Goal: Ask a question

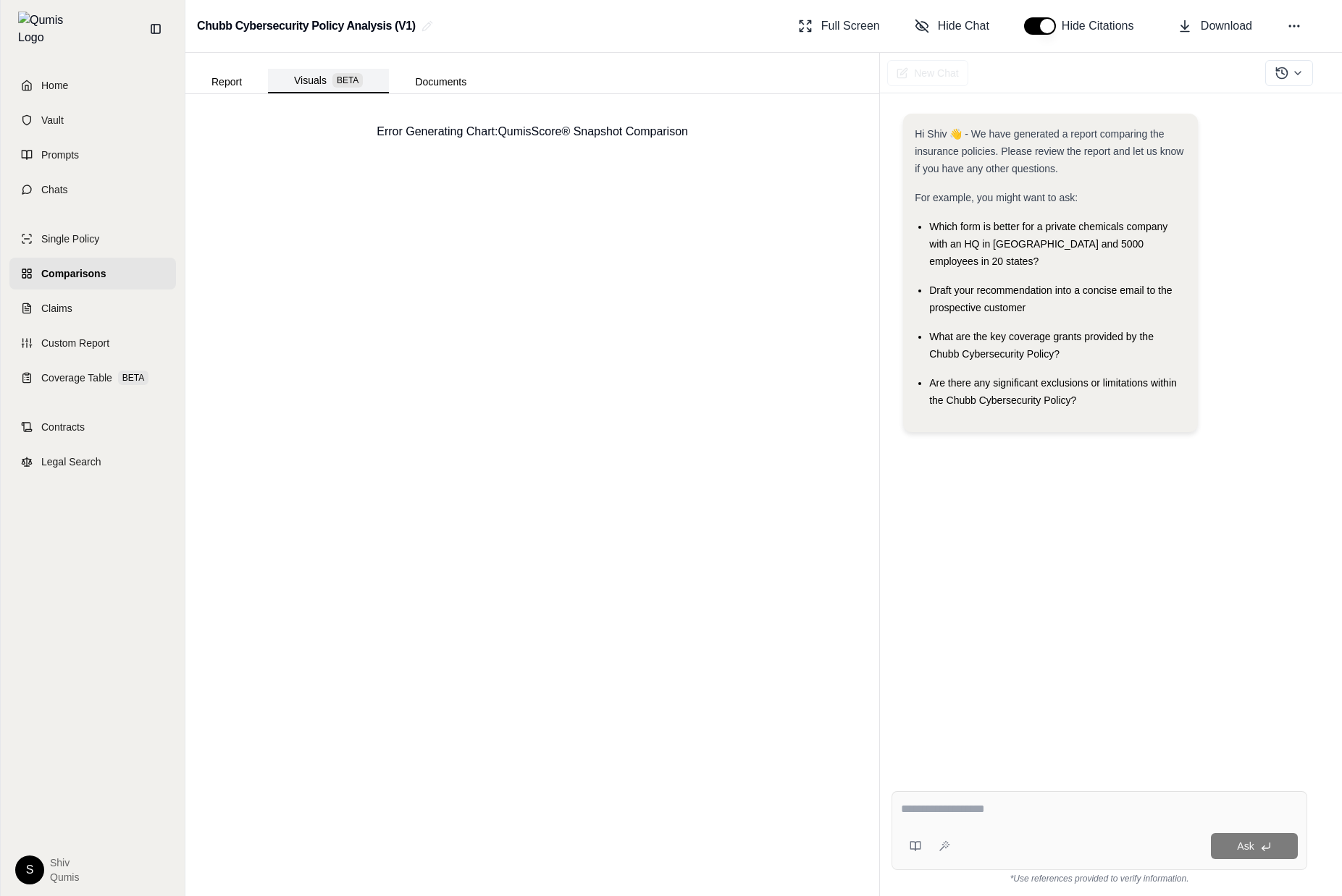
click at [315, 78] on button "Visuals BETA" at bounding box center [327, 81] width 120 height 25
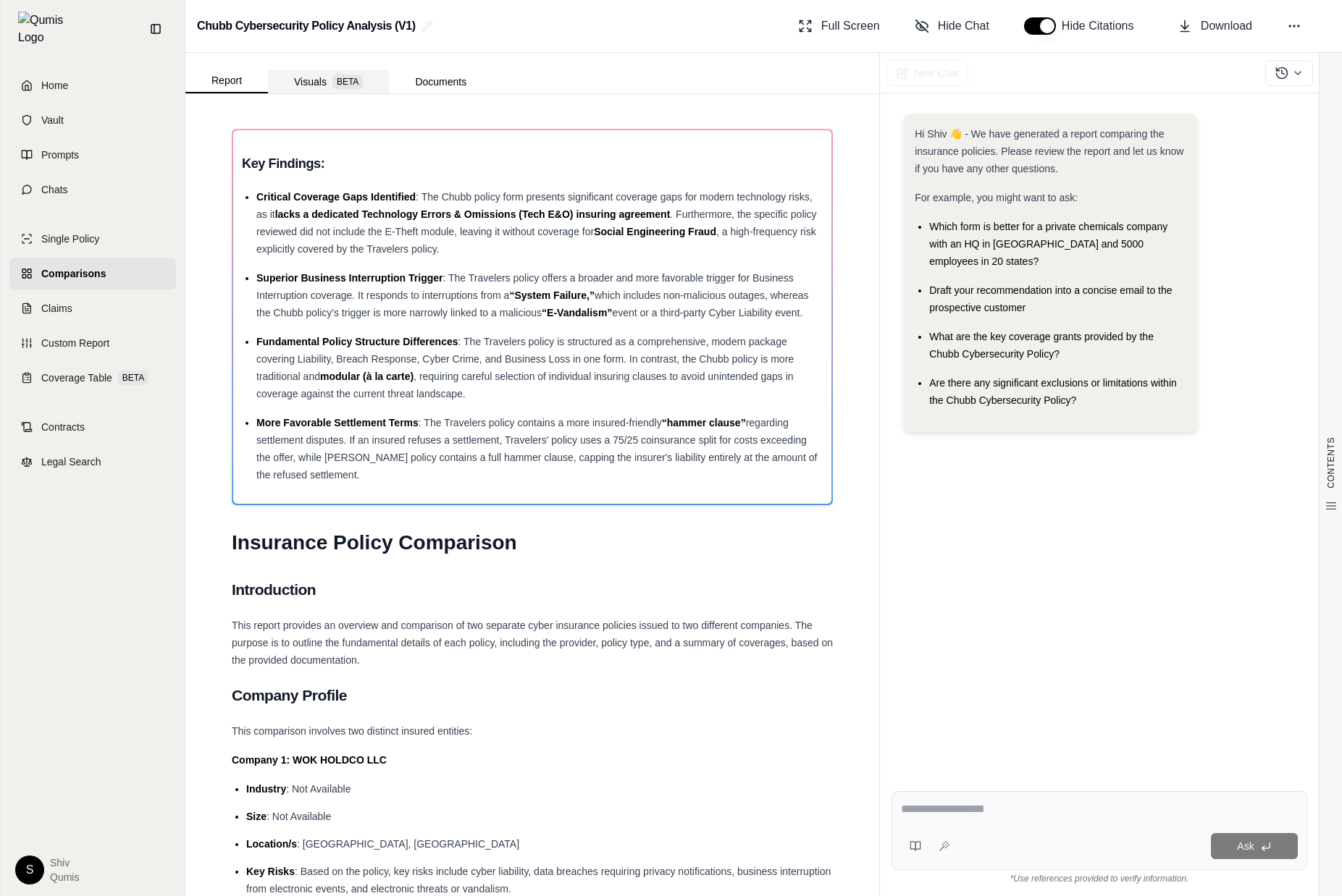
click at [307, 84] on button "Visuals BETA" at bounding box center [327, 81] width 120 height 23
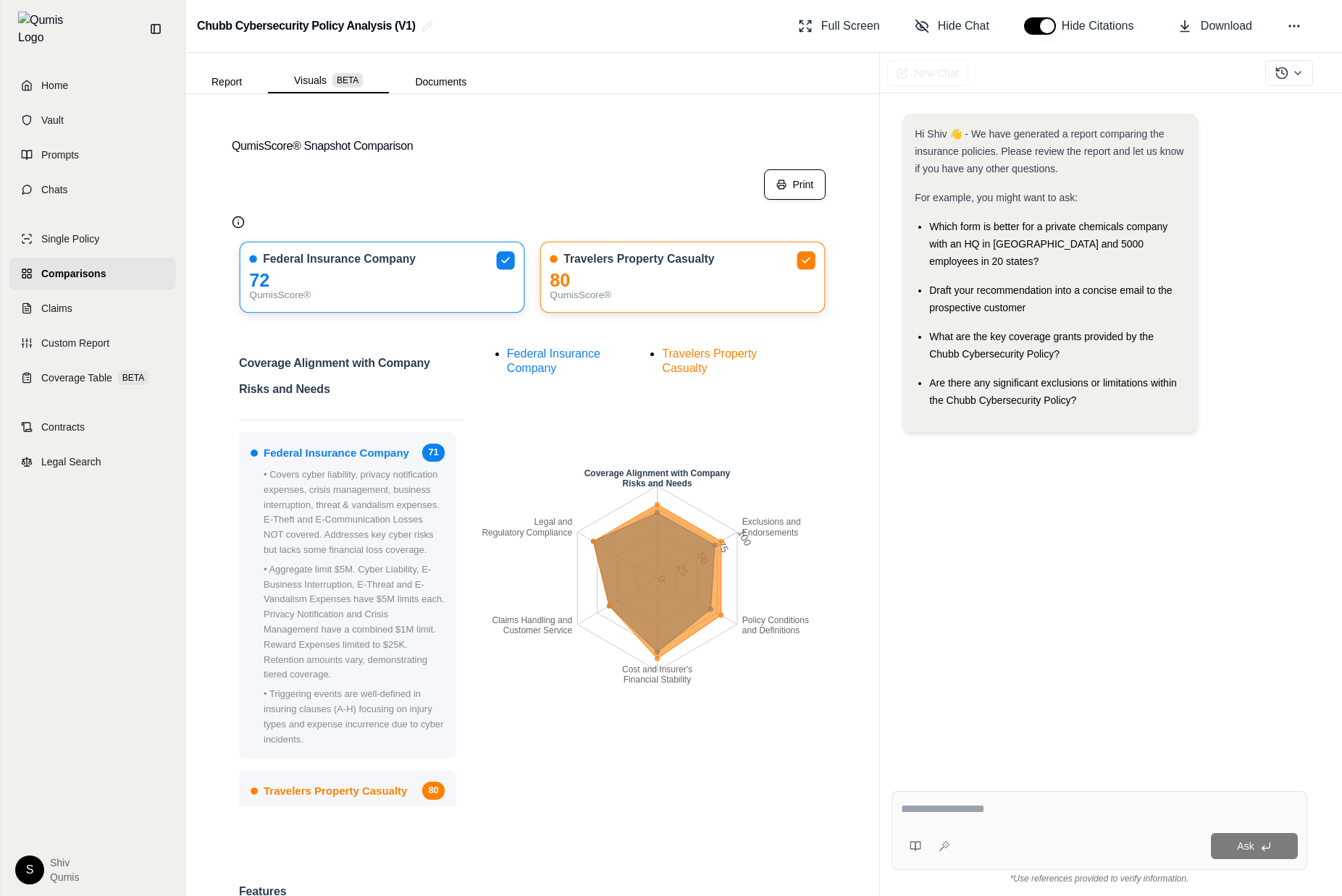
click at [810, 188] on button "Print" at bounding box center [794, 184] width 62 height 30
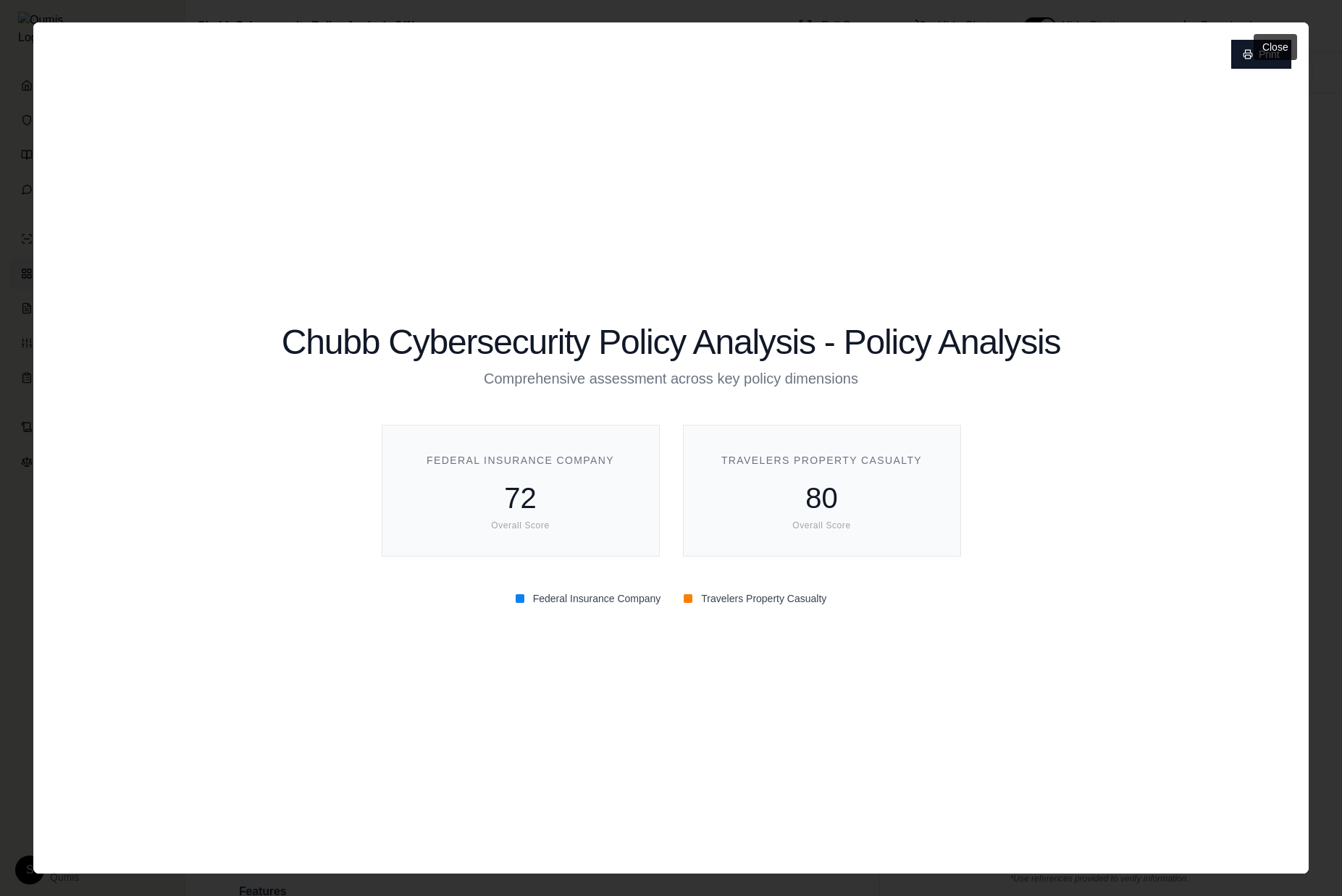
click at [1256, 50] on button "Close" at bounding box center [1275, 47] width 43 height 26
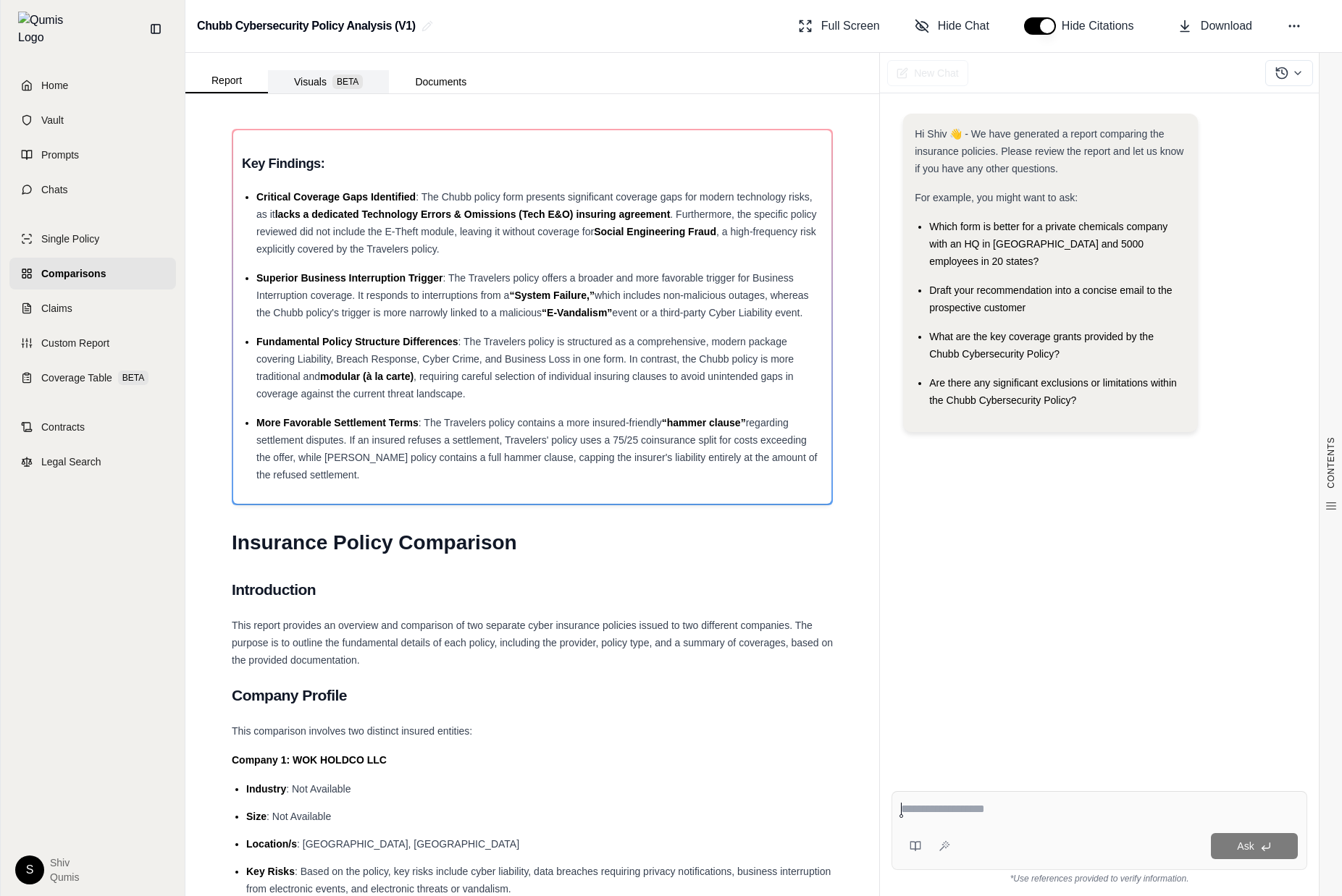
click at [309, 86] on button "Visuals BETA" at bounding box center [327, 81] width 120 height 23
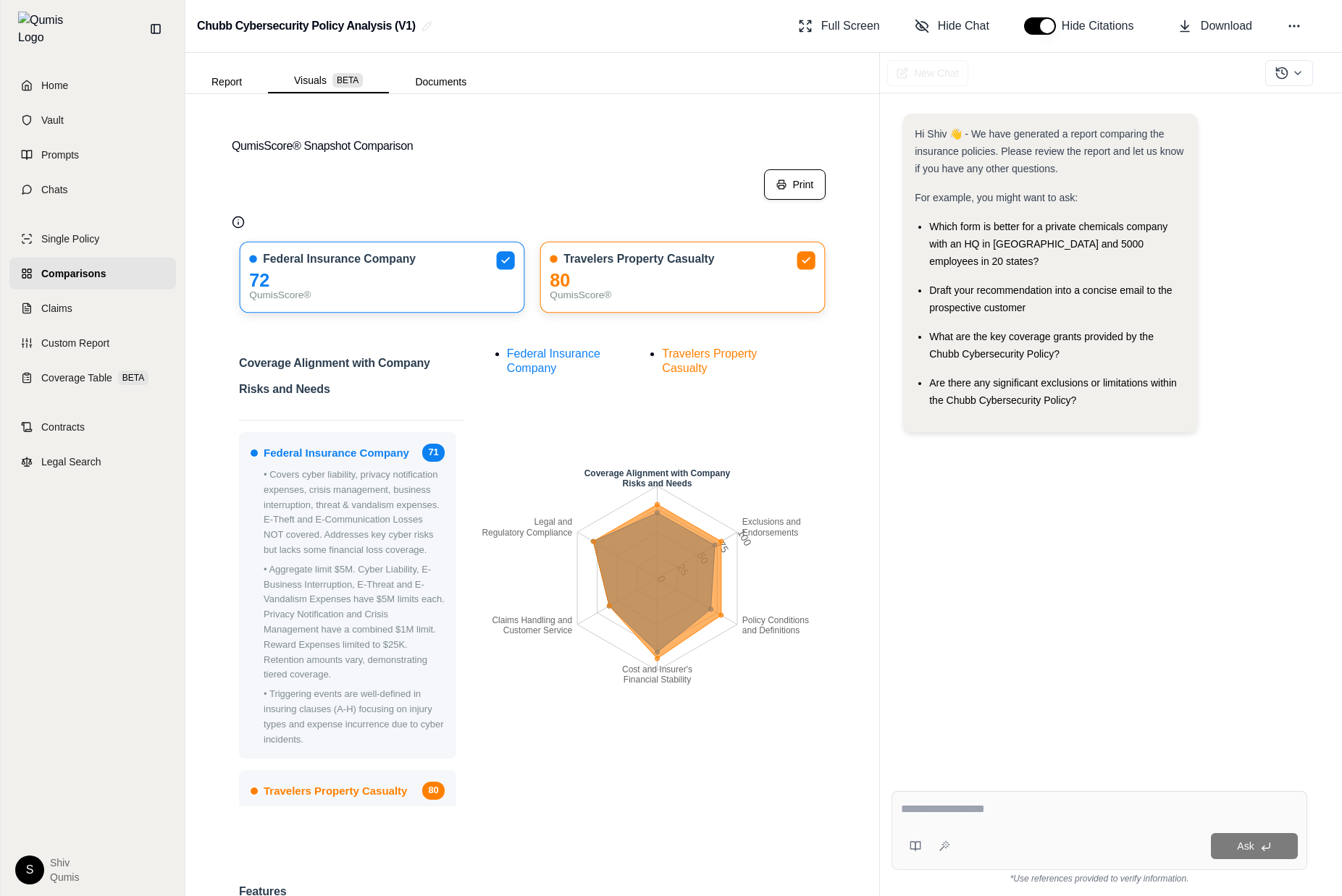
click at [774, 175] on button "Print" at bounding box center [794, 184] width 62 height 30
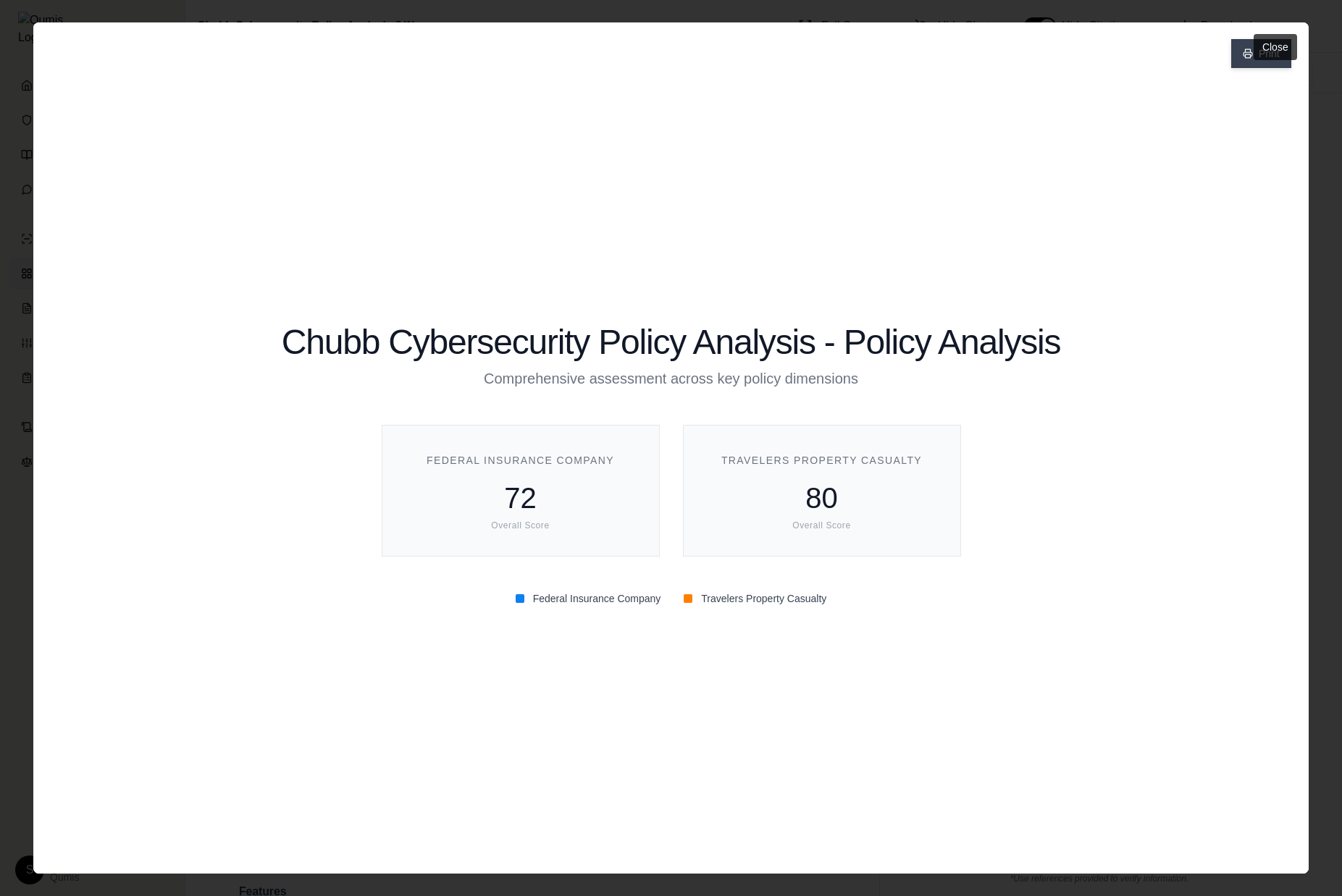
click at [1244, 62] on button "Print" at bounding box center [1260, 53] width 60 height 29
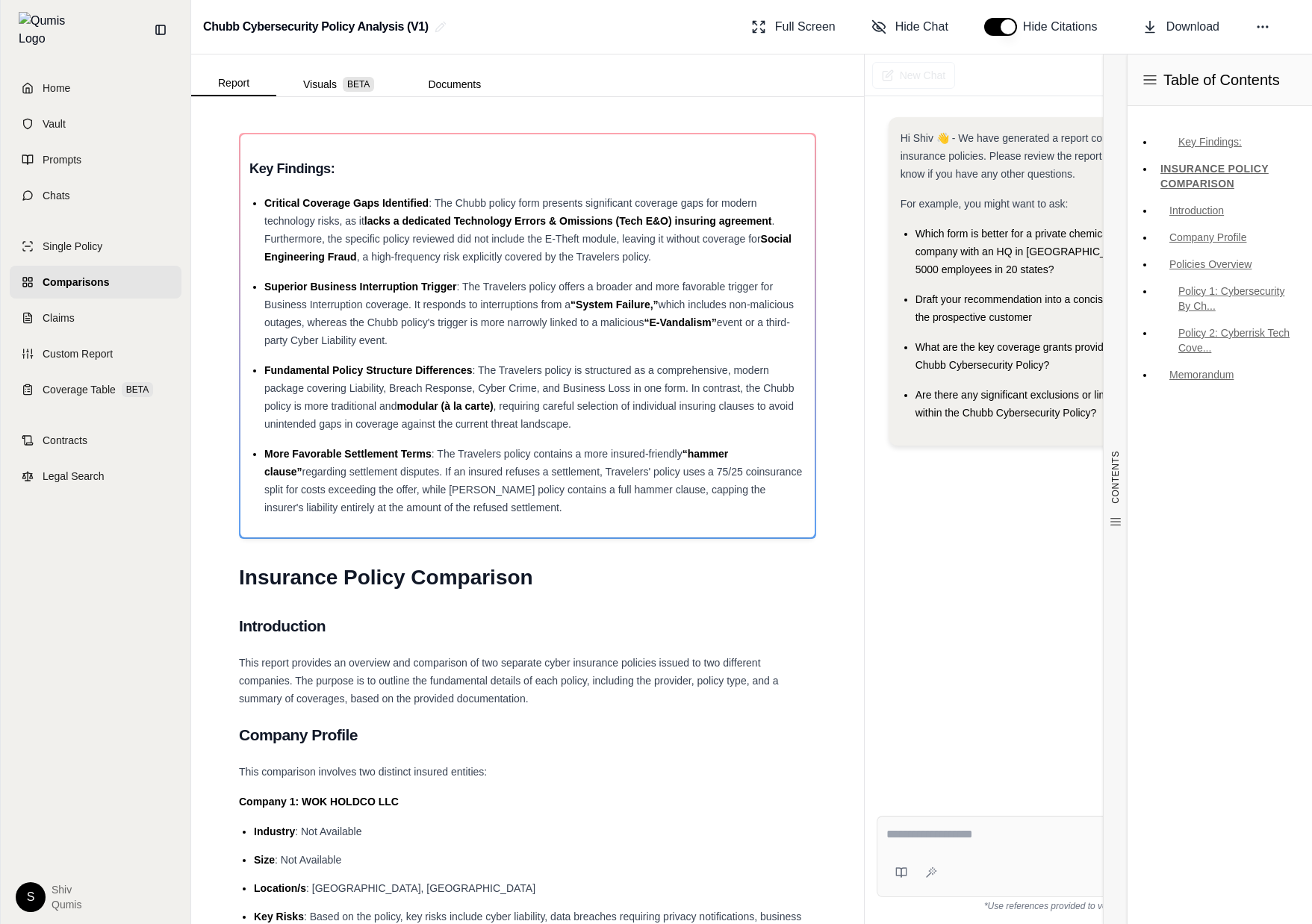
click at [1062, 157] on span "Hi Shiv 👋 - We have generated a report comparing the insurance policies. Please…" at bounding box center [1028, 156] width 257 height 47
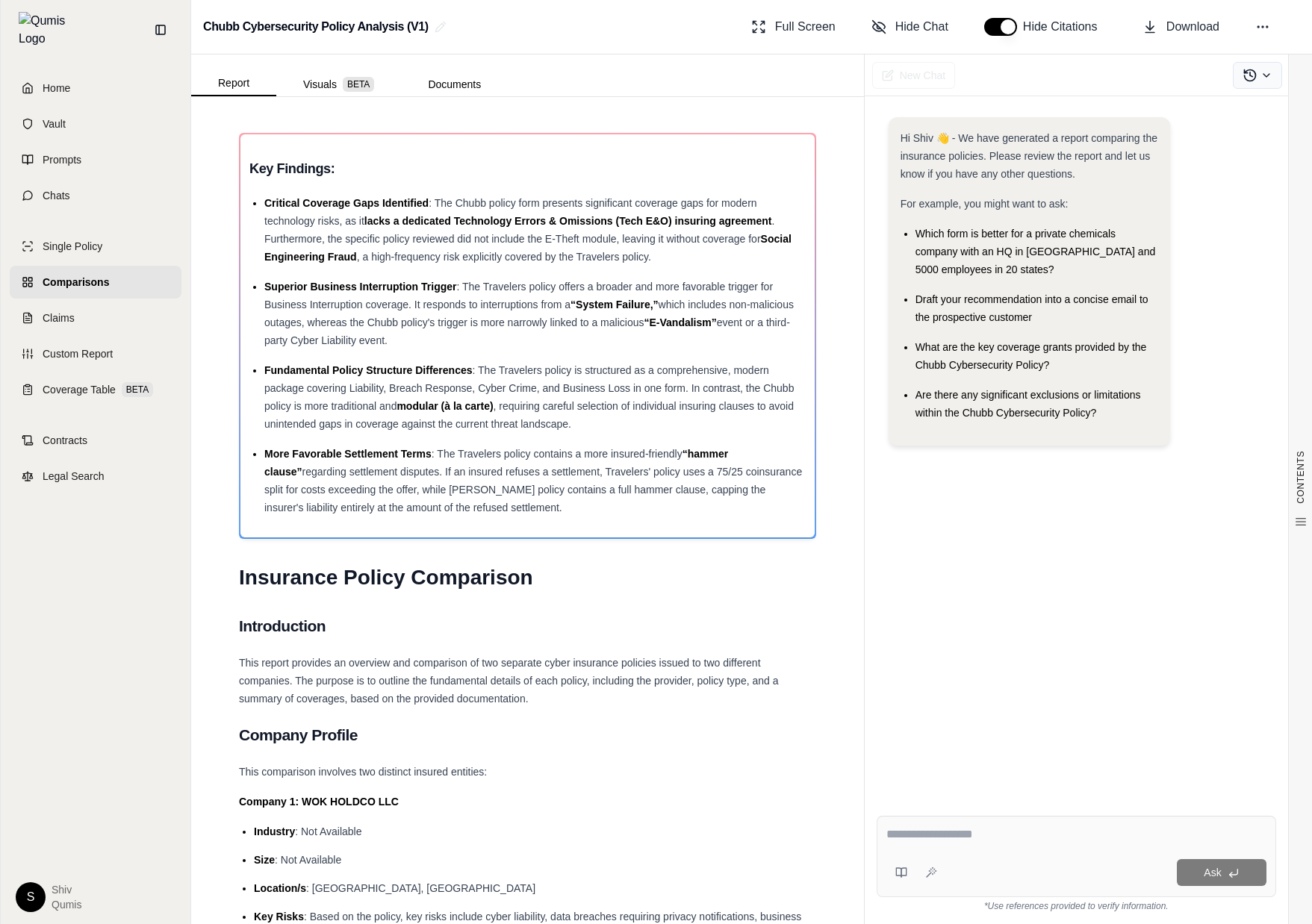
click at [1247, 78] on icon at bounding box center [1250, 76] width 15 height 15
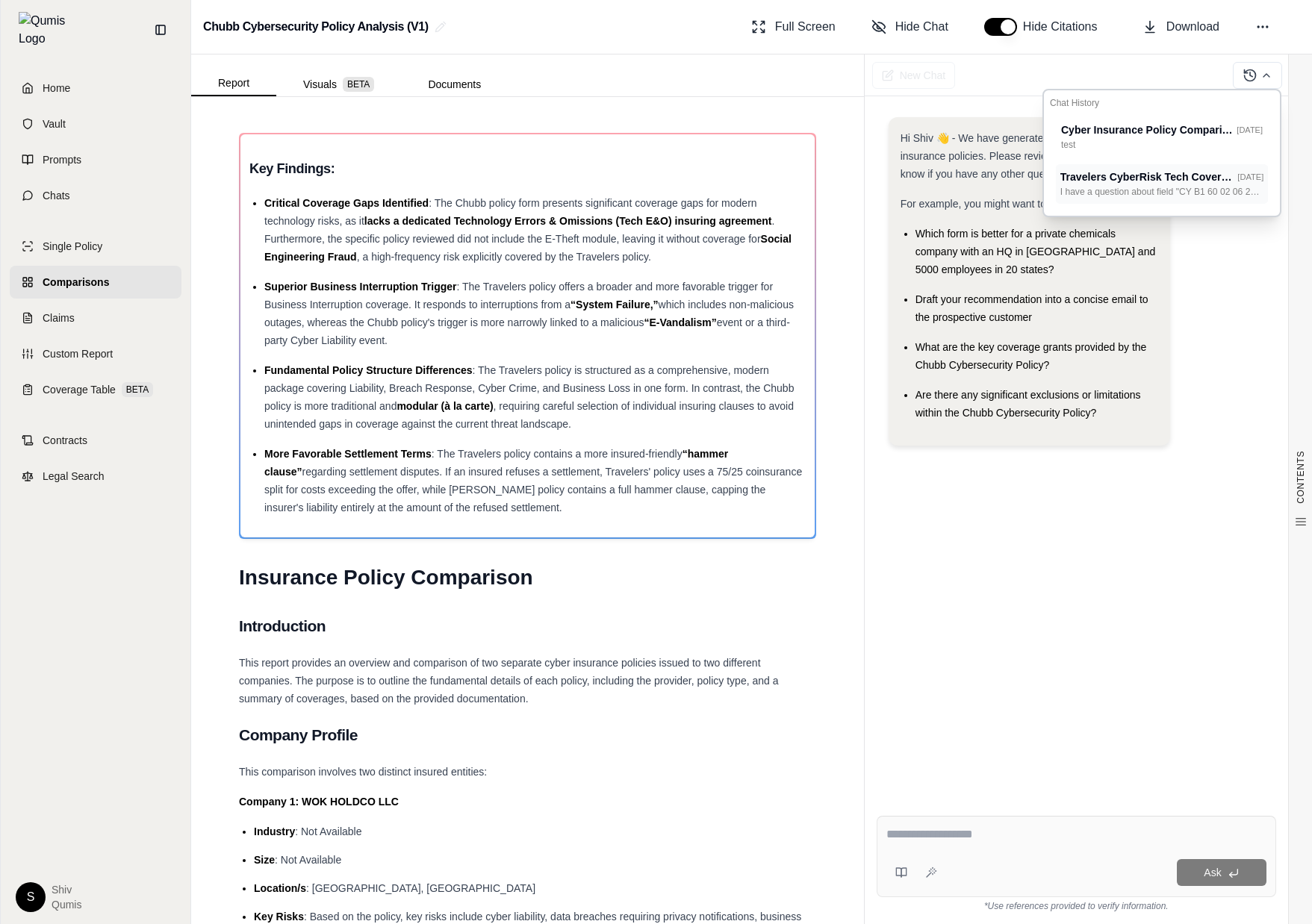
click at [1120, 192] on p "I have a question about field "CY B1 60 02 06 20 - CYBERRISK TECH COVERAGE". Do…" at bounding box center [1162, 192] width 204 height 13
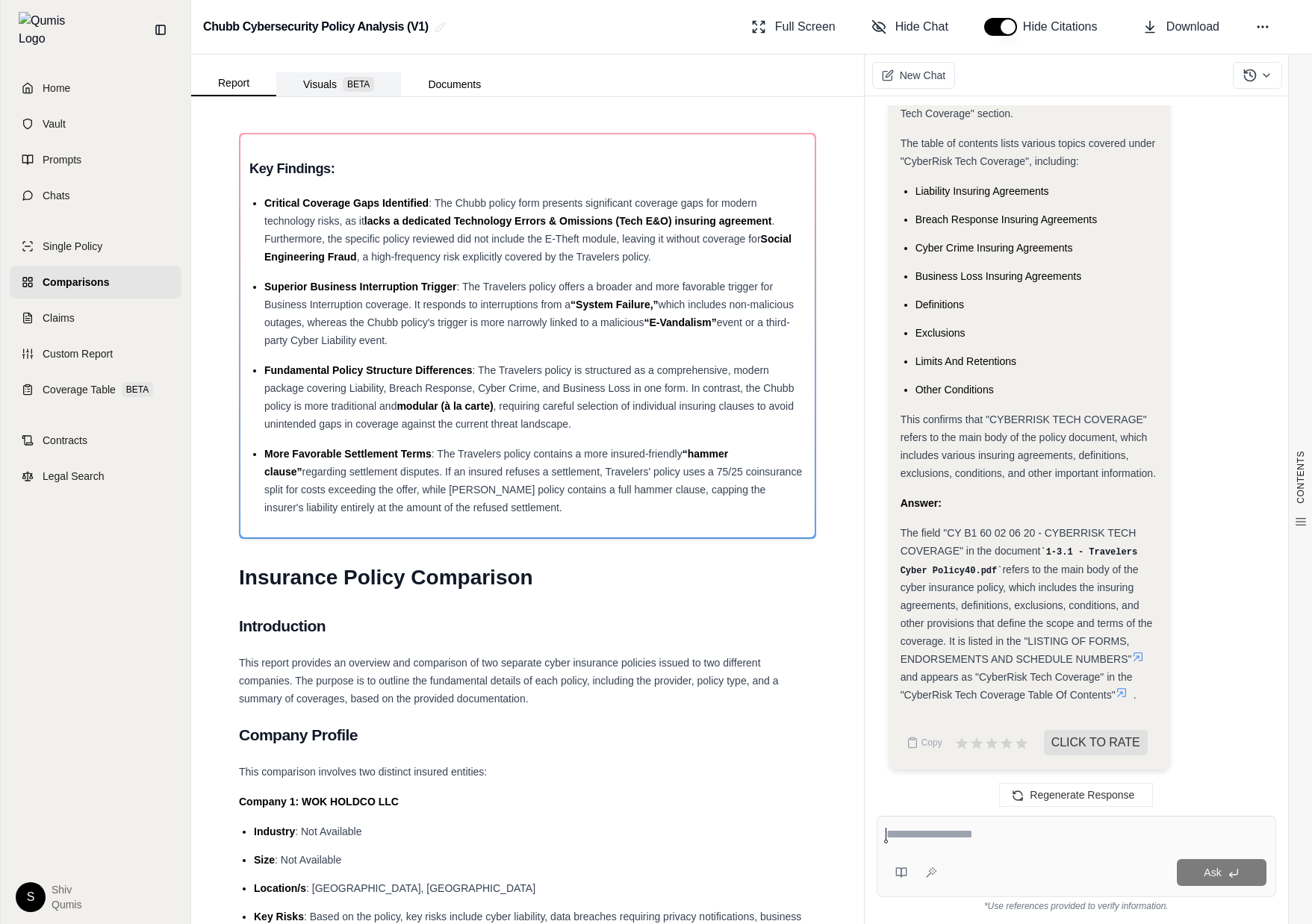
click at [318, 84] on button "Visuals BETA" at bounding box center [338, 83] width 124 height 24
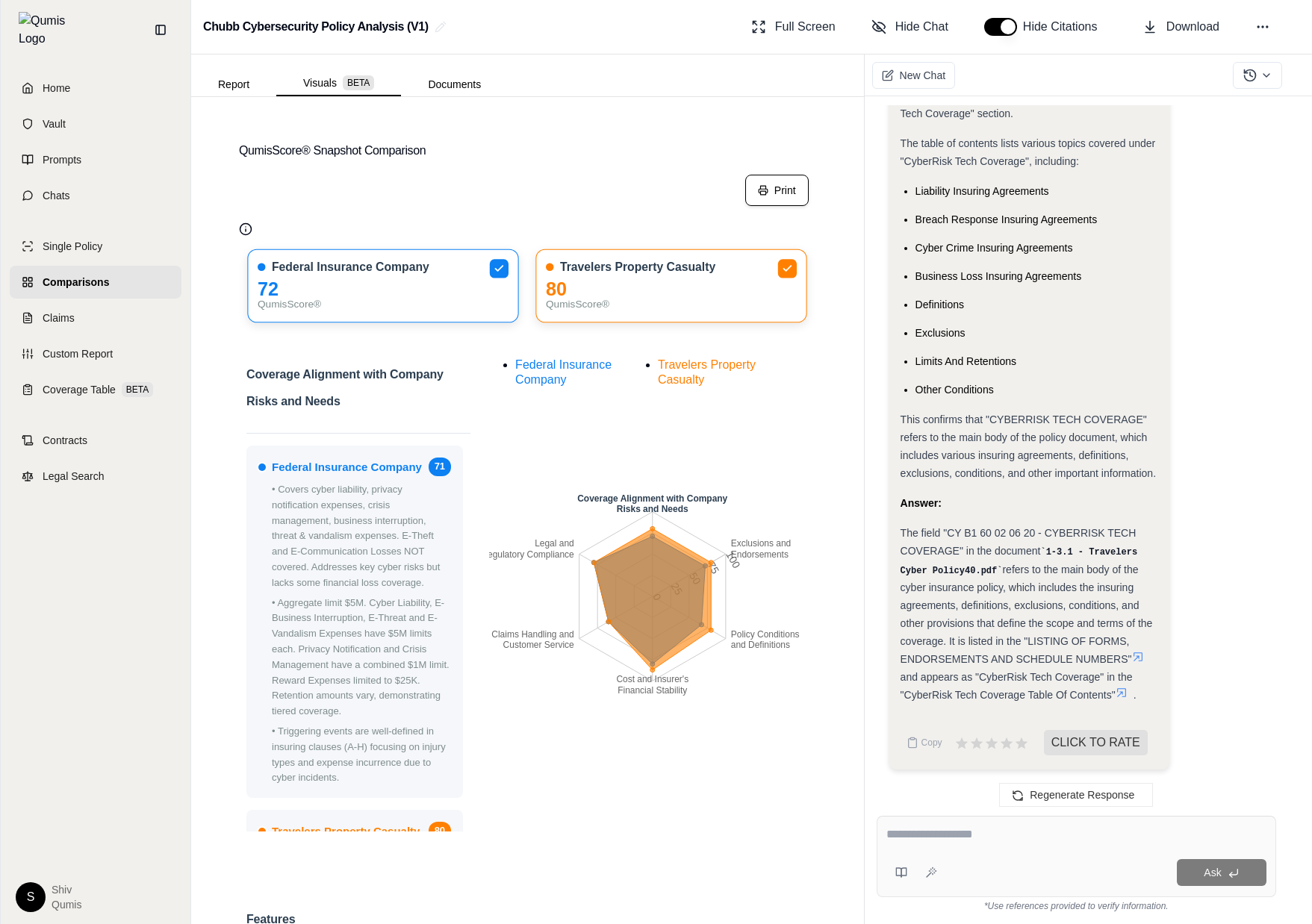
click at [791, 186] on button "Print" at bounding box center [777, 190] width 64 height 31
drag, startPoint x: 461, startPoint y: 869, endPoint x: 591, endPoint y: 864, distance: 130.1
click at [789, 184] on button "Print" at bounding box center [777, 190] width 64 height 31
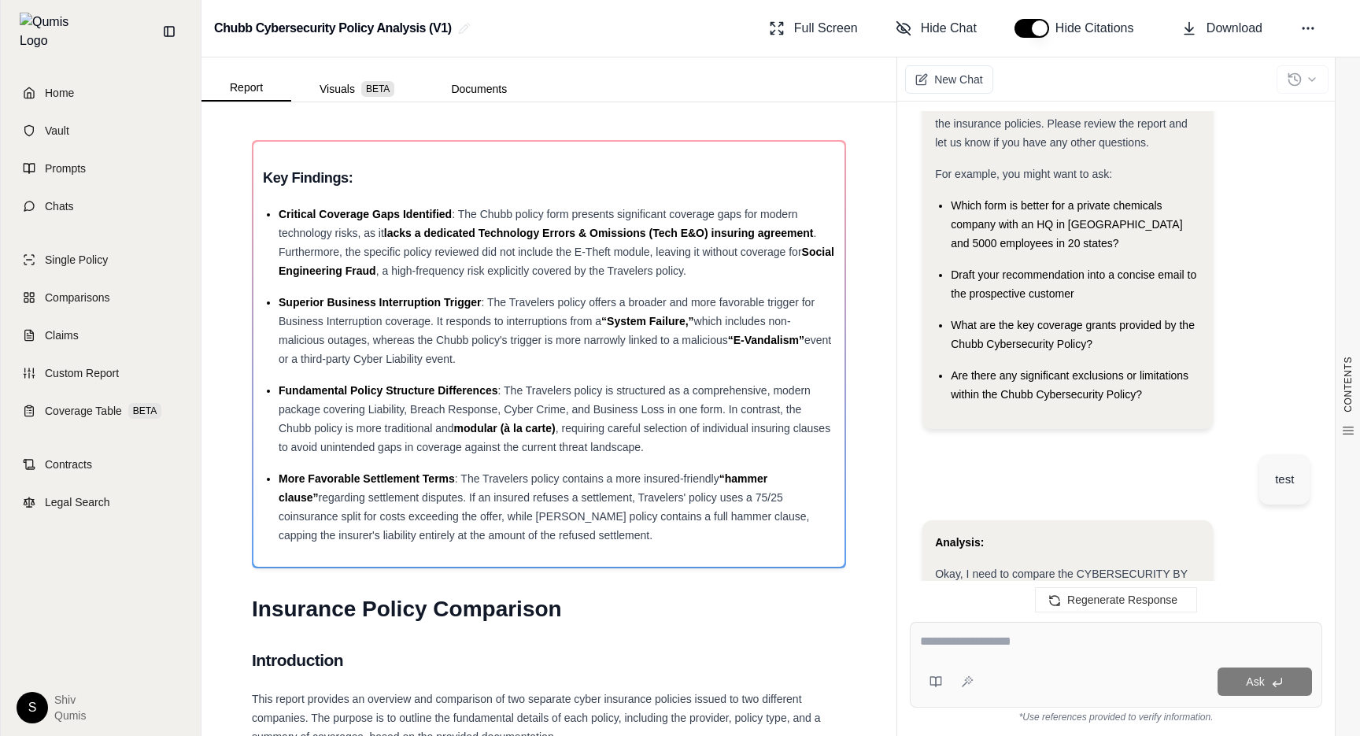
scroll to position [4558, 0]
